Goal: Complete application form

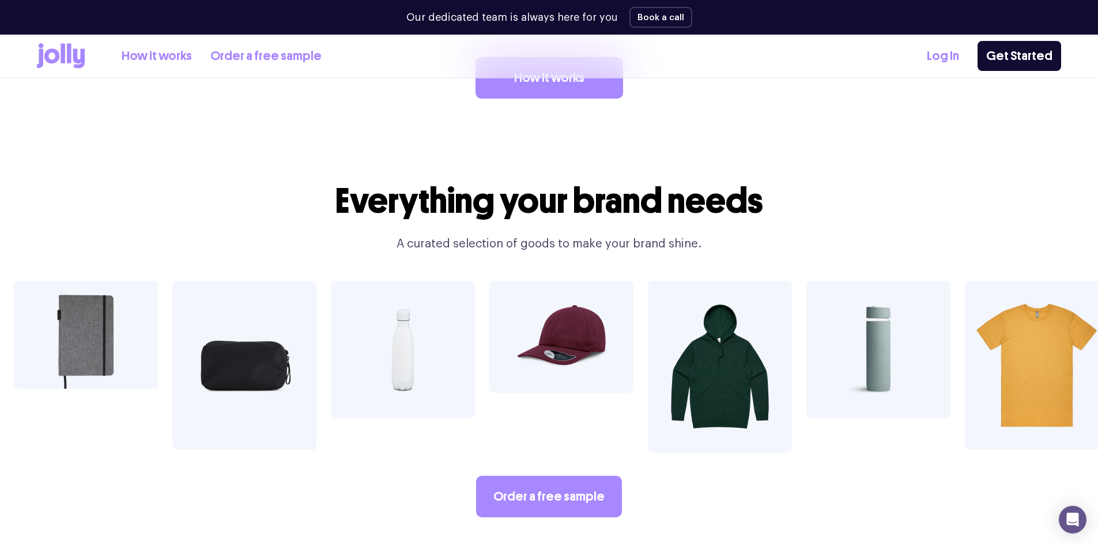
scroll to position [1729, 0]
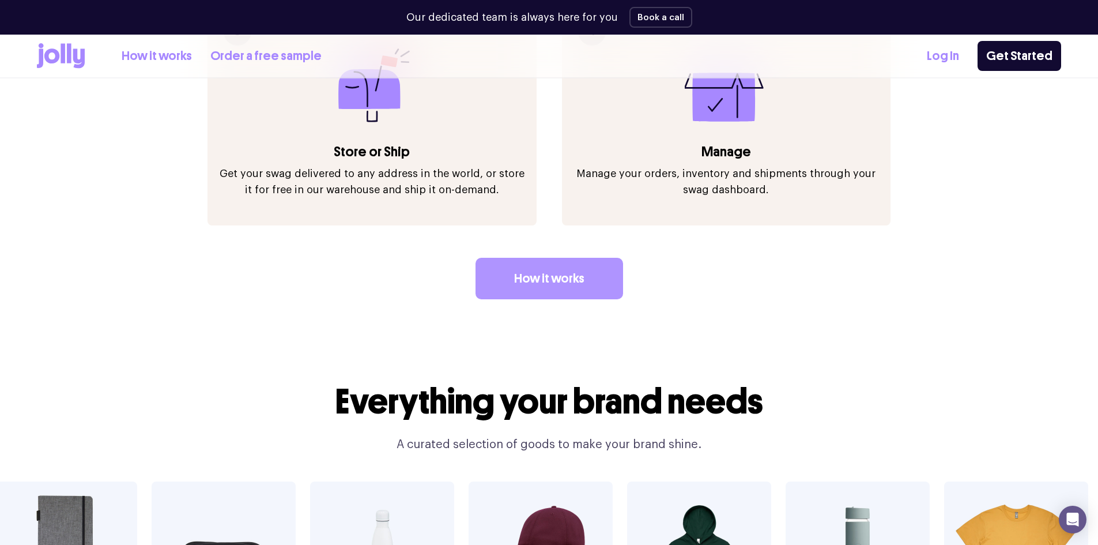
click at [552, 258] on link "How it works" at bounding box center [549, 278] width 148 height 41
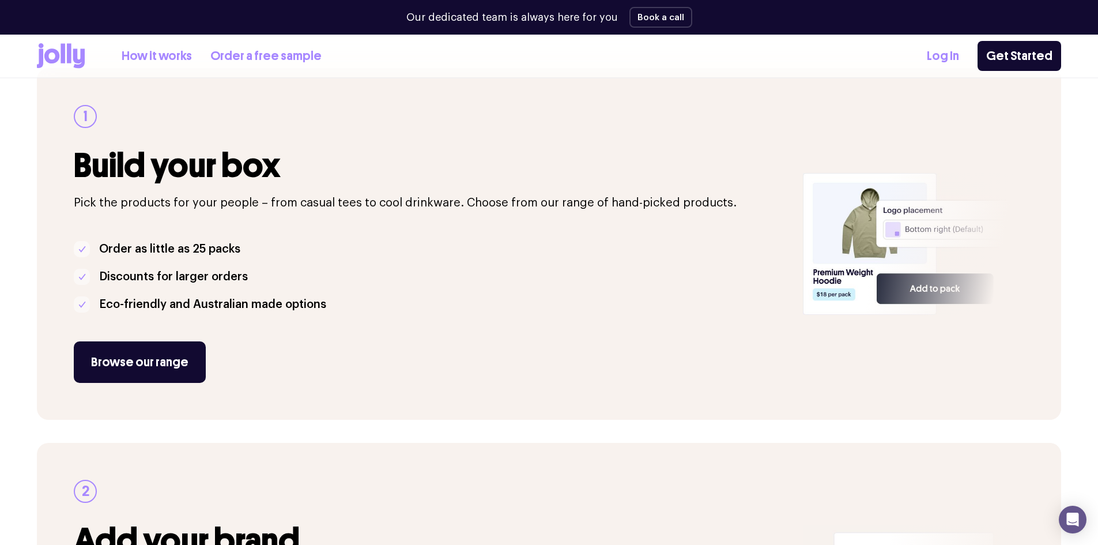
scroll to position [173, 0]
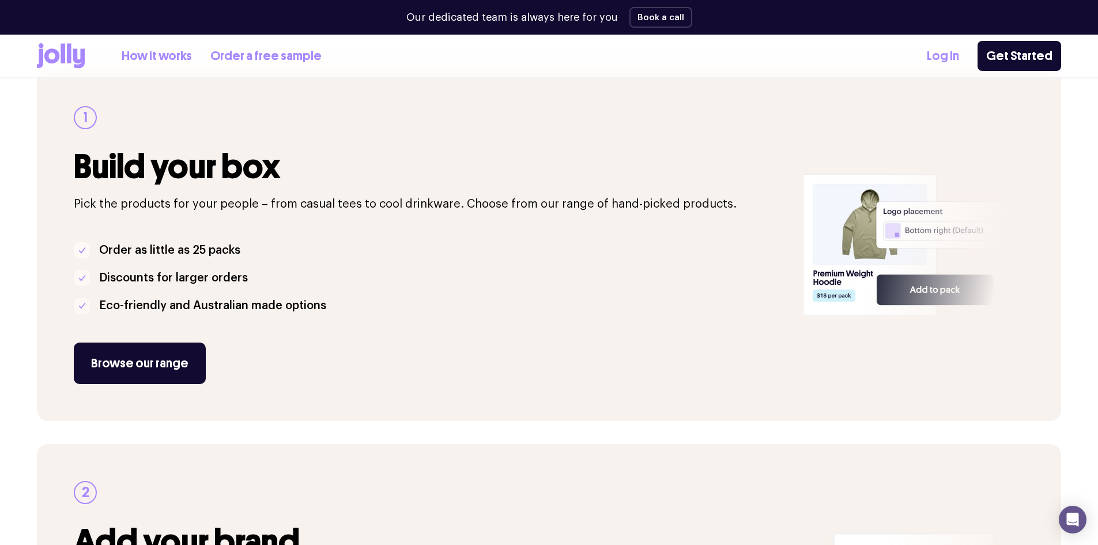
click at [258, 349] on div "Browse our range" at bounding box center [431, 362] width 715 height 41
click at [168, 360] on link "Browse our range" at bounding box center [140, 362] width 132 height 41
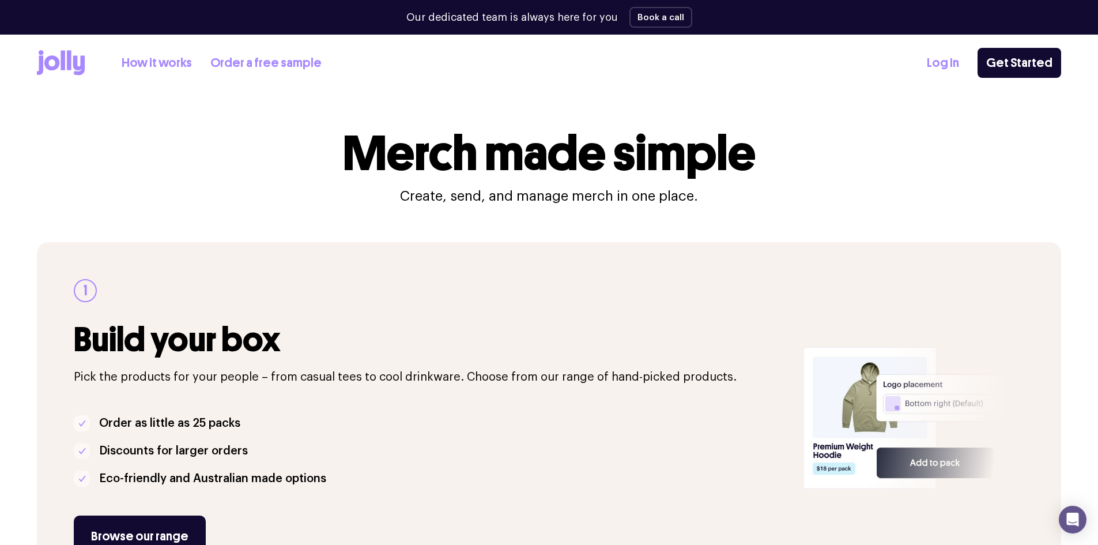
click at [179, 51] on div "How it works Order a free sample" at bounding box center [179, 62] width 285 height 25
click at [176, 68] on link "How it works" at bounding box center [157, 63] width 70 height 19
click at [180, 59] on link "How it works" at bounding box center [157, 63] width 70 height 19
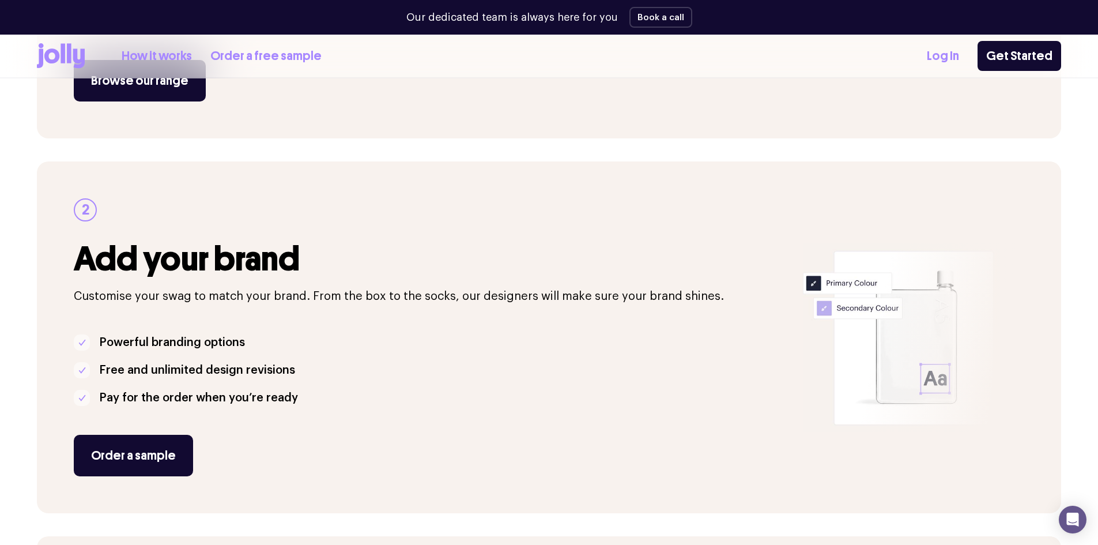
scroll to position [461, 0]
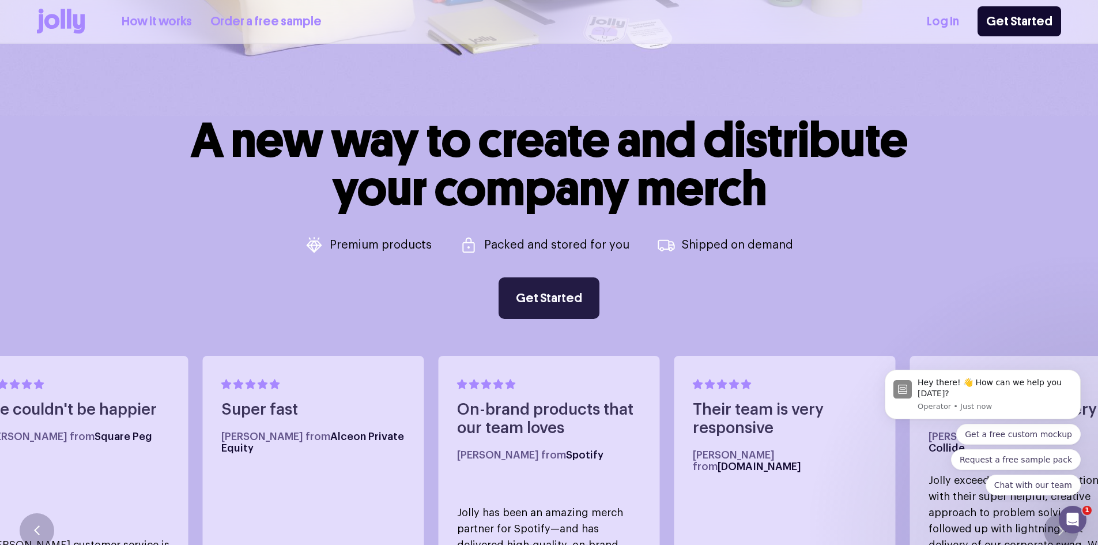
click at [572, 299] on link "Get Started" at bounding box center [549, 297] width 101 height 41
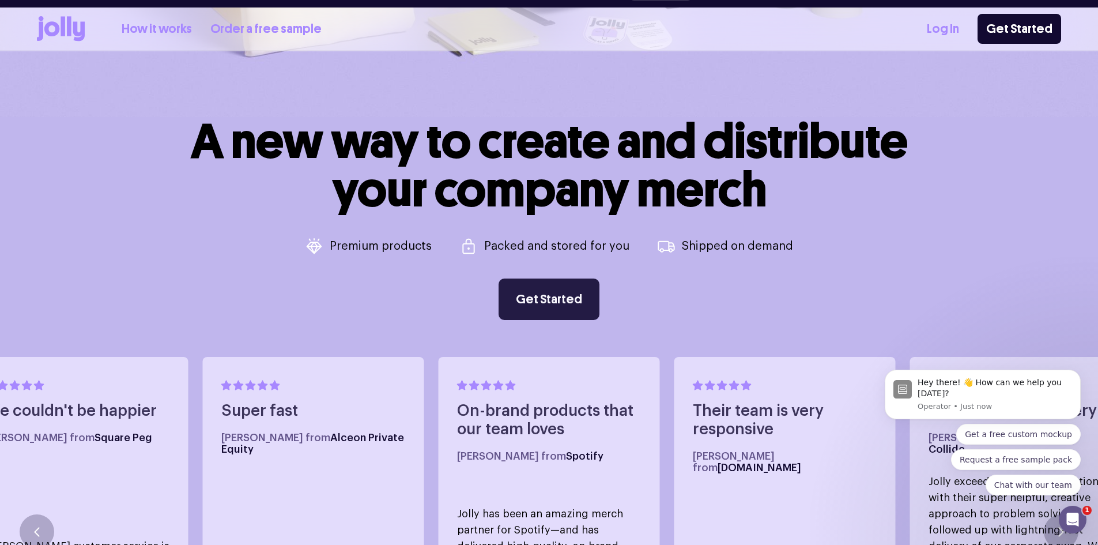
scroll to position [481, 0]
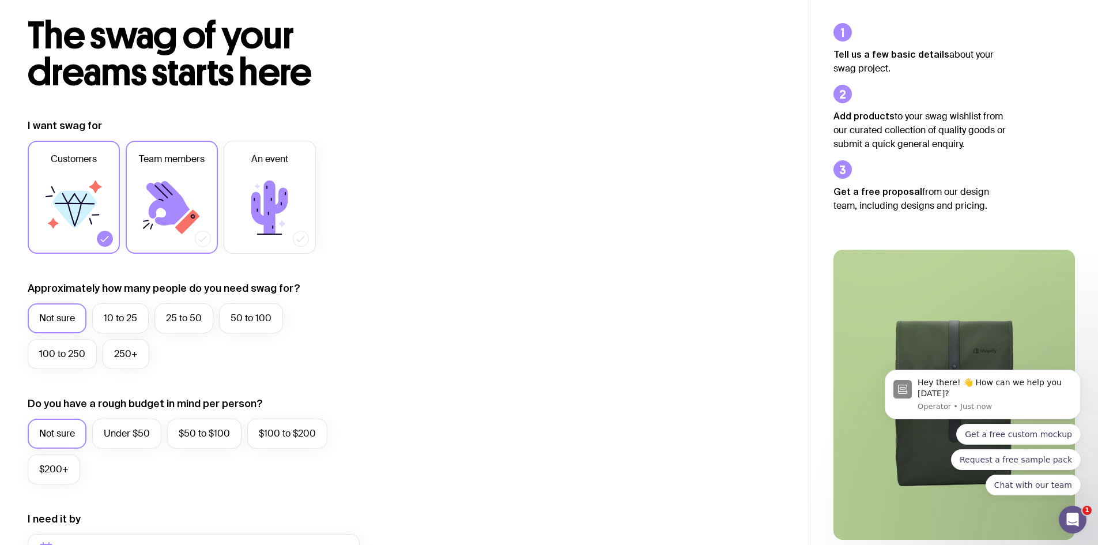
click at [170, 207] on icon at bounding box center [167, 203] width 43 height 44
click at [0, 0] on input "Team members" at bounding box center [0, 0] width 0 height 0
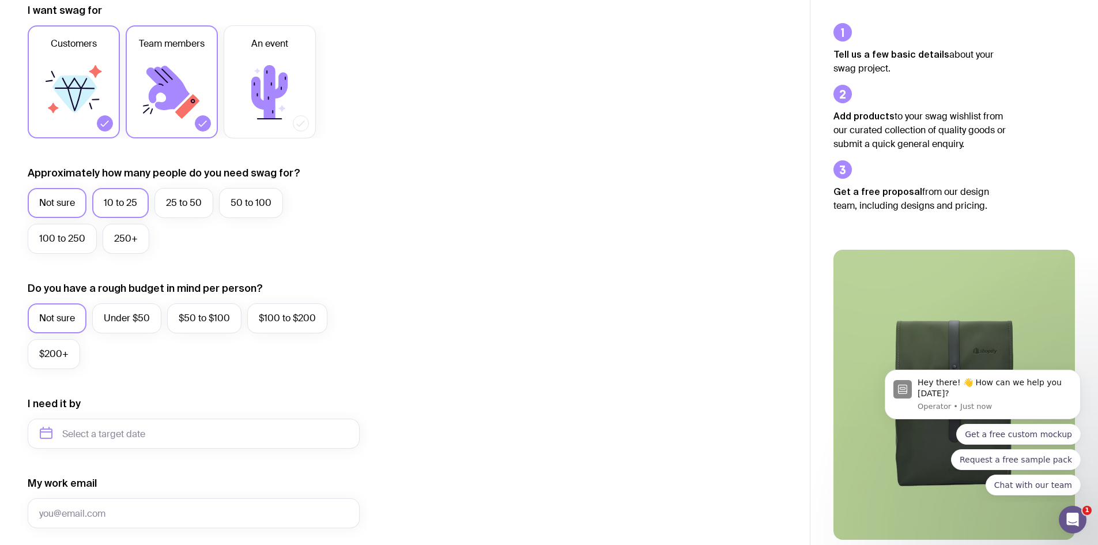
click at [120, 201] on label "10 to 25" at bounding box center [120, 203] width 56 height 30
click at [0, 0] on input "10 to 25" at bounding box center [0, 0] width 0 height 0
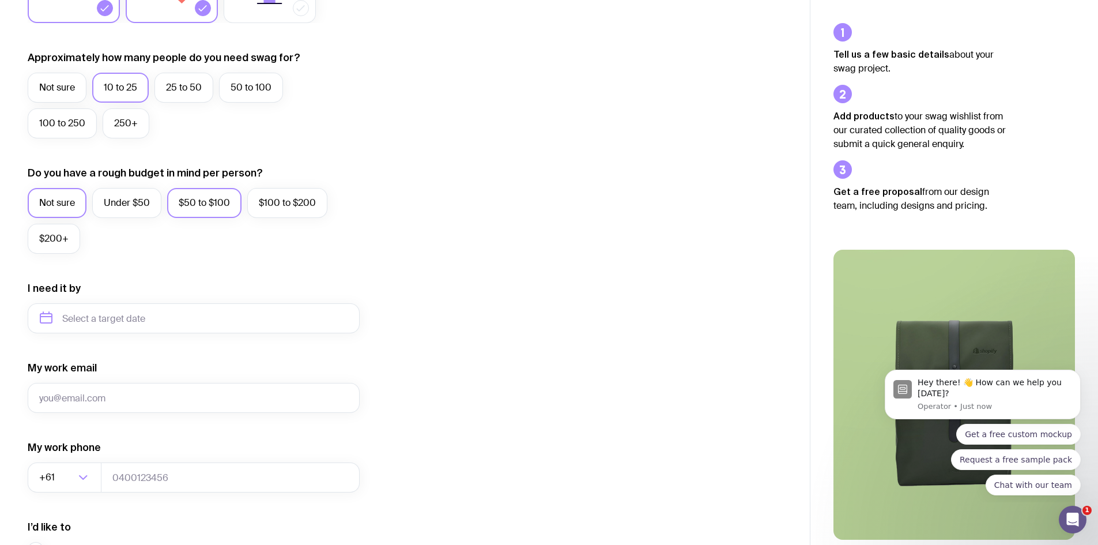
click at [212, 194] on label "$50 to $100" at bounding box center [204, 203] width 74 height 30
click at [0, 0] on input "$50 to $100" at bounding box center [0, 0] width 0 height 0
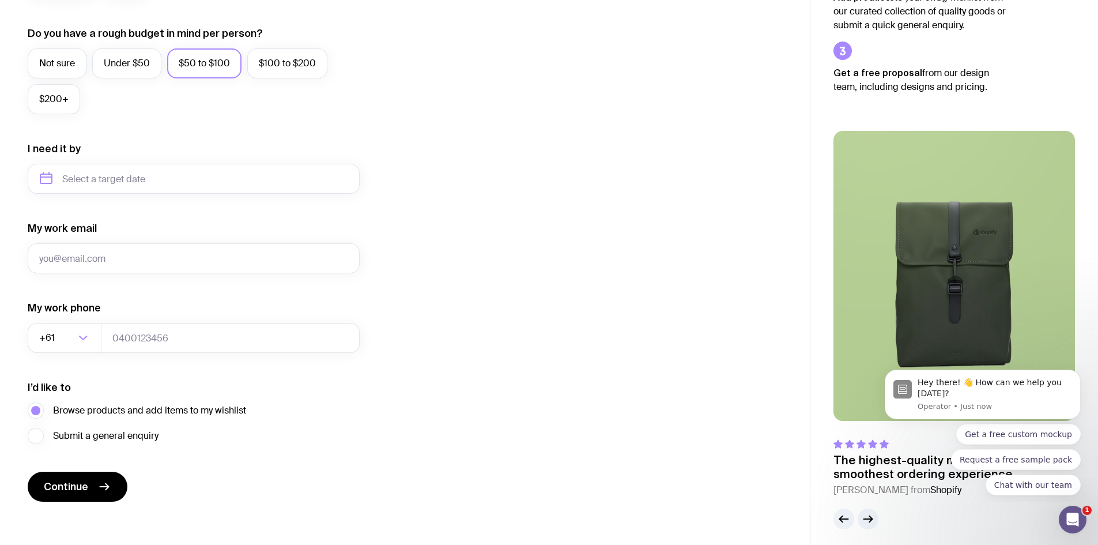
scroll to position [435, 0]
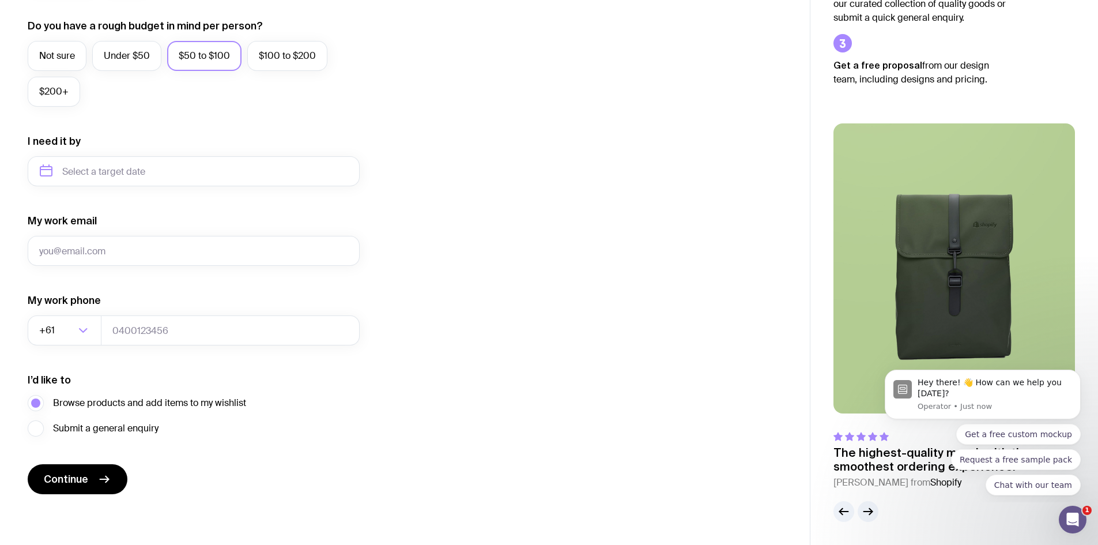
drag, startPoint x: 93, startPoint y: 480, endPoint x: 143, endPoint y: 452, distance: 57.5
click at [94, 480] on button "Continue" at bounding box center [78, 479] width 100 height 30
click at [197, 258] on input "My work email" at bounding box center [194, 251] width 332 height 30
drag, startPoint x: 58, startPoint y: 251, endPoint x: 25, endPoint y: 242, distance: 34.0
click at [25, 242] on div "I want swag for Customers Team members An event Approximately how many people d…" at bounding box center [405, 117] width 810 height 753
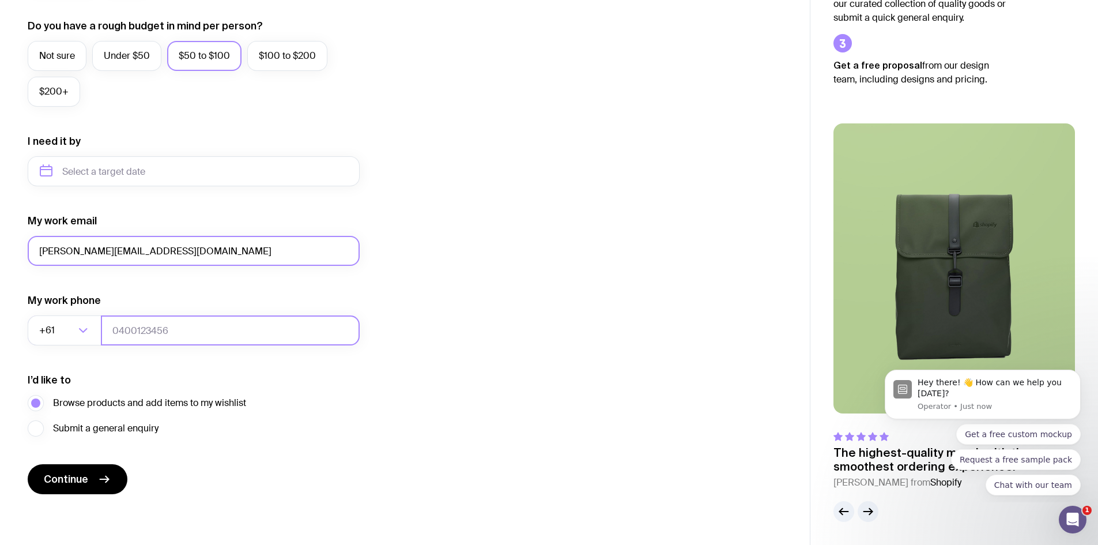
type input "elena@schaefferstransport.com.au"
click at [207, 322] on input "tel" at bounding box center [230, 330] width 259 height 30
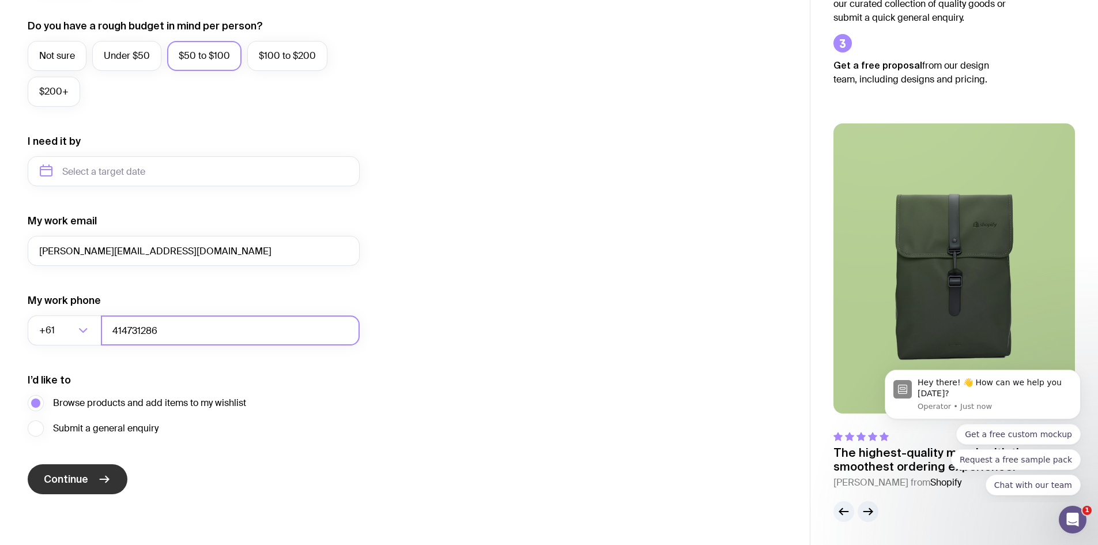
type input "414731286"
click at [50, 489] on button "Continue" at bounding box center [78, 479] width 100 height 30
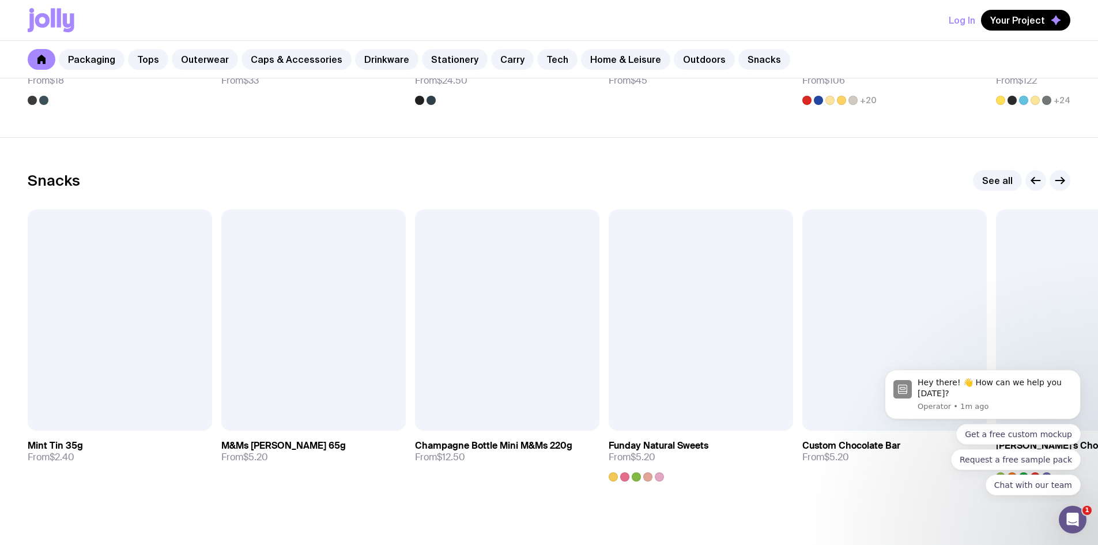
scroll to position [3957, 0]
